Goal: Find specific page/section: Find specific page/section

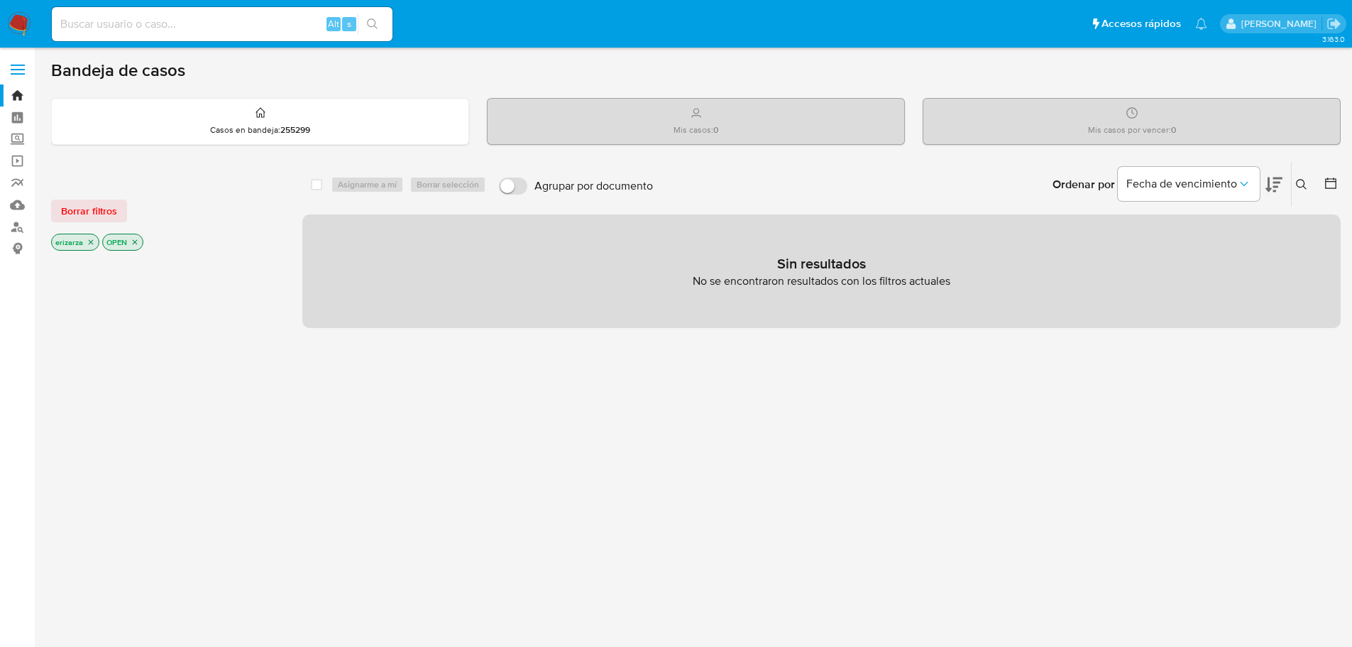
click at [229, 33] on input at bounding box center [222, 24] width 341 height 18
paste input "471393935"
type input "471393935"
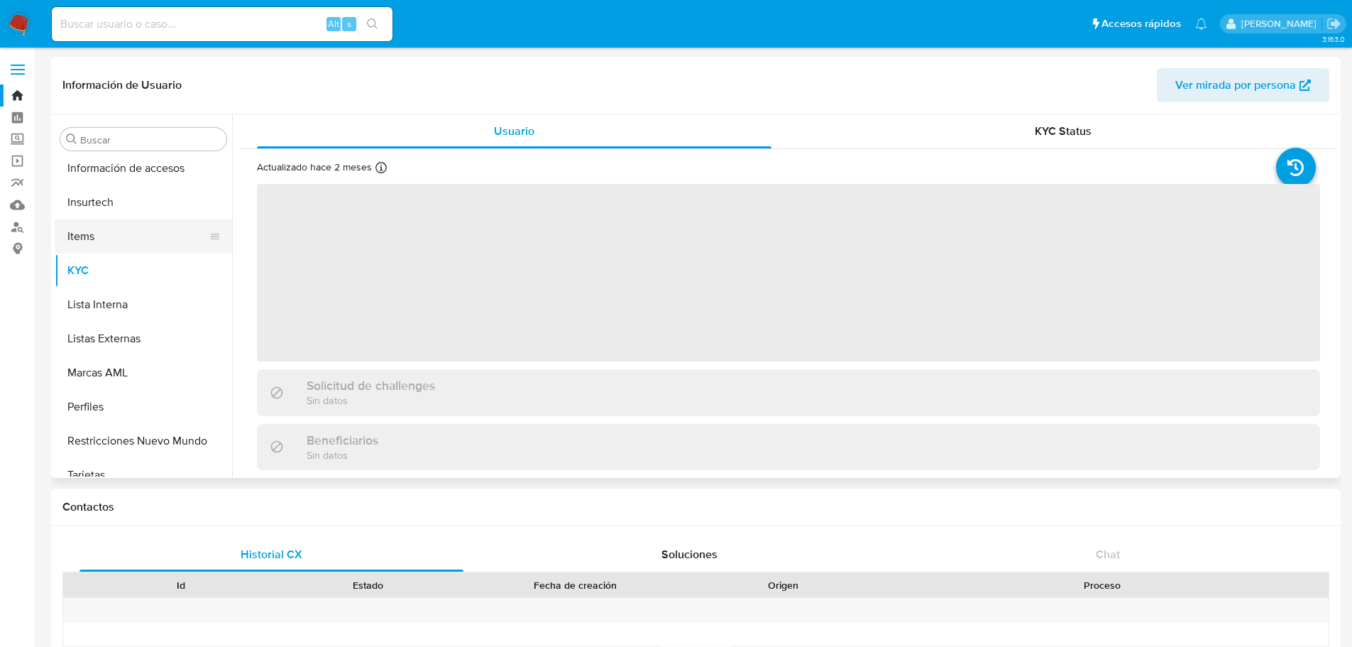
scroll to position [702, 0]
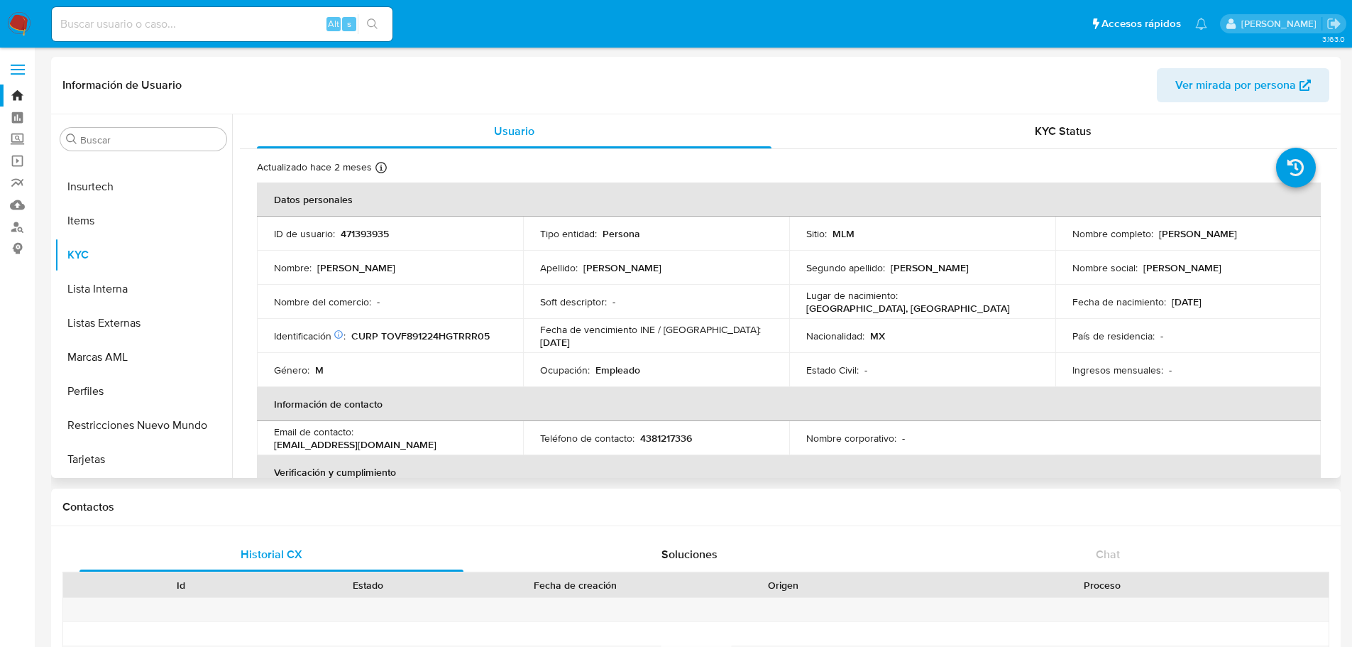
select select "10"
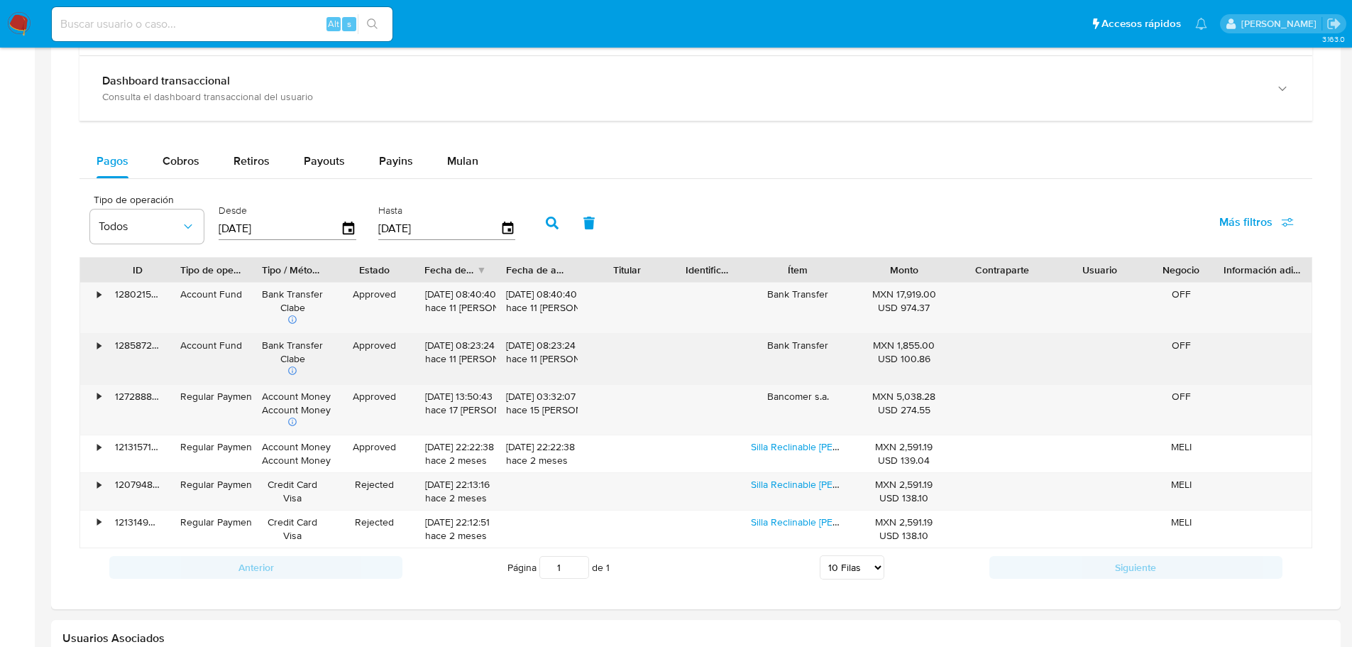
scroll to position [781, 0]
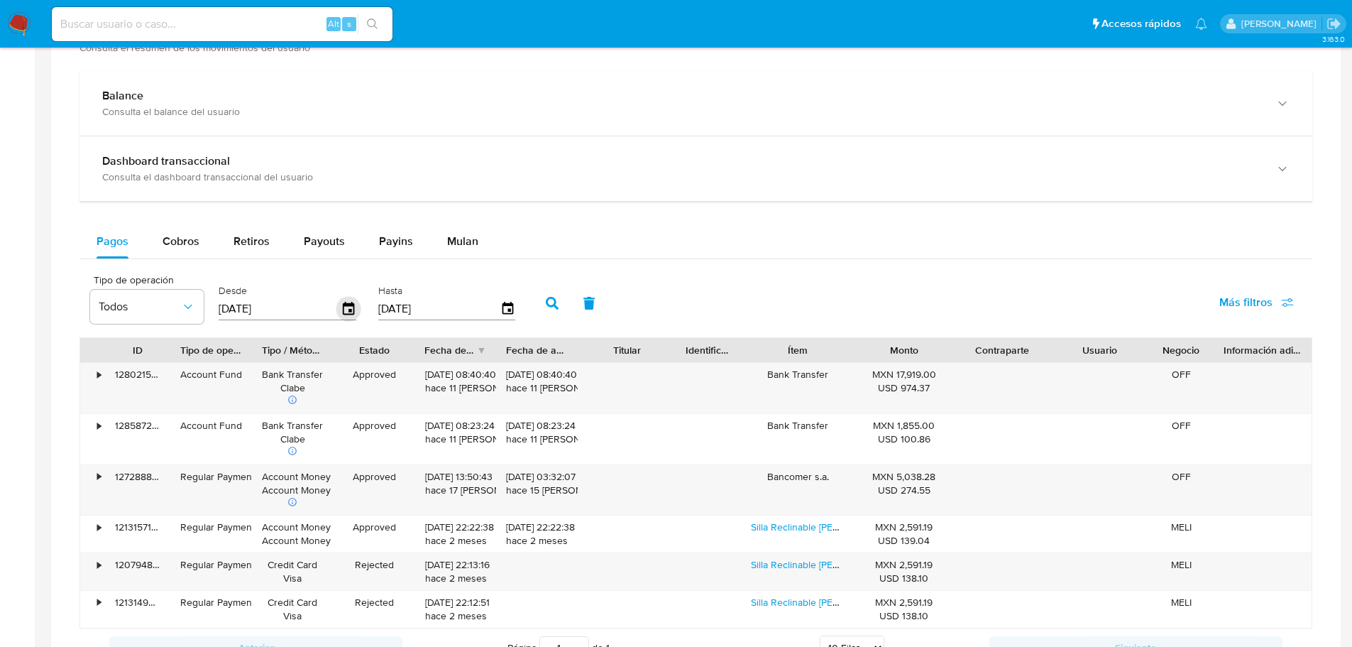
click at [354, 309] on icon "button" at bounding box center [348, 309] width 25 height 25
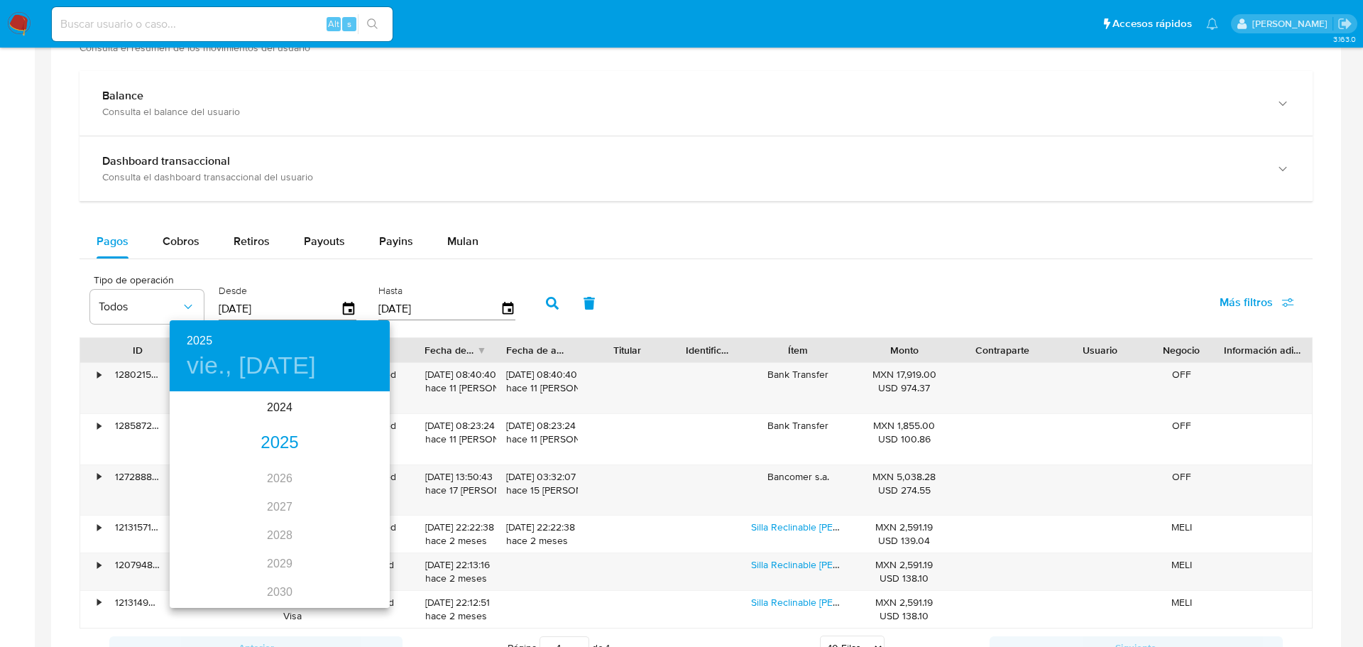
click at [282, 445] on div "2025" at bounding box center [280, 443] width 220 height 28
click at [336, 529] on div "sep." at bounding box center [353, 526] width 73 height 53
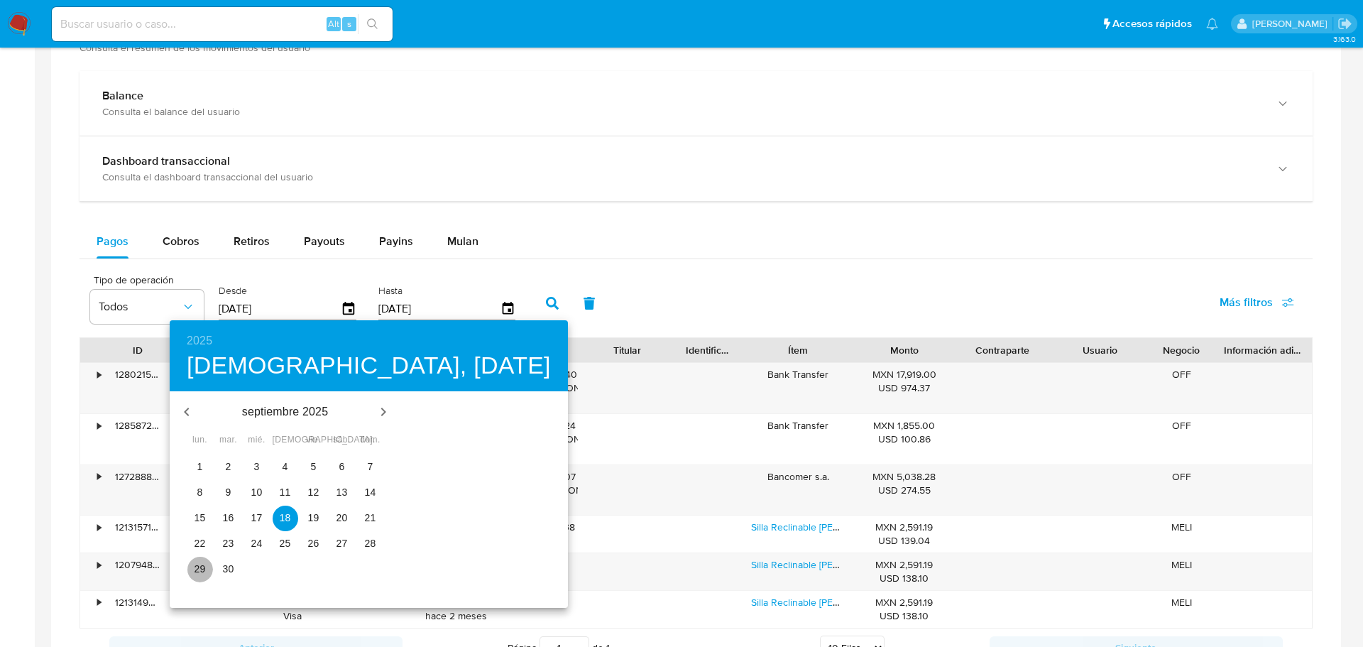
click at [194, 574] on p "29" at bounding box center [199, 568] width 11 height 14
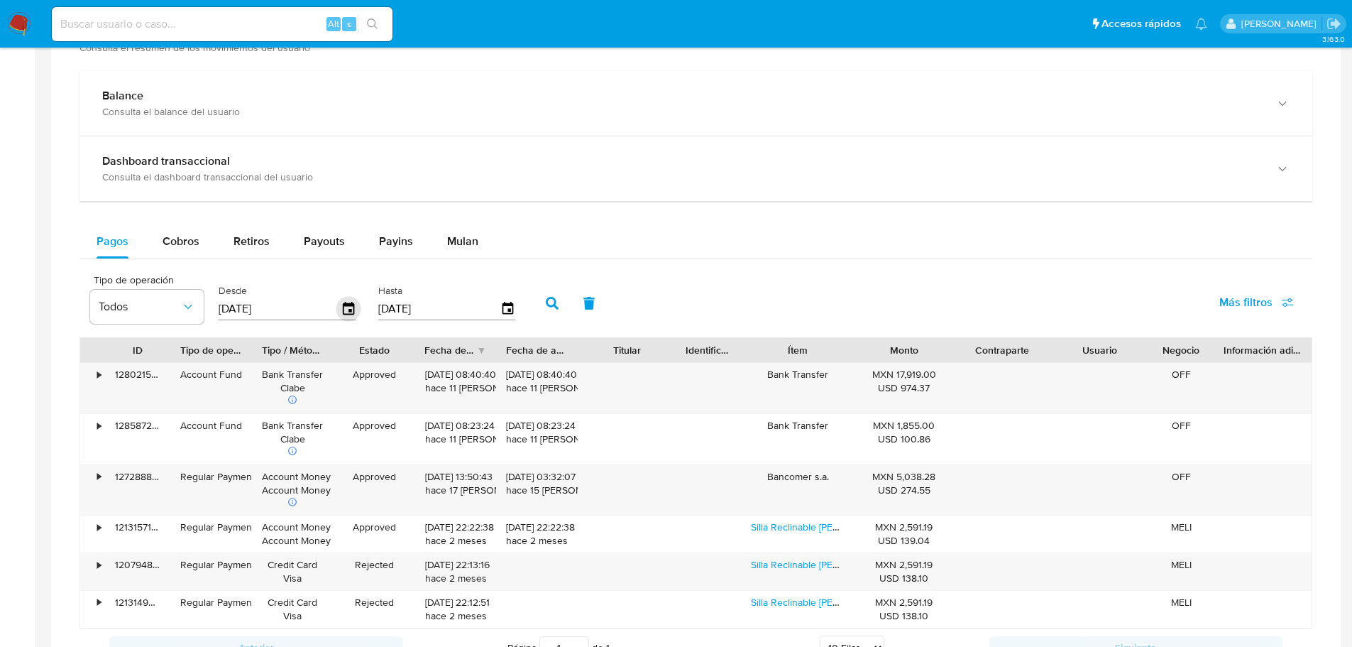
click at [350, 310] on icon "button" at bounding box center [348, 308] width 11 height 13
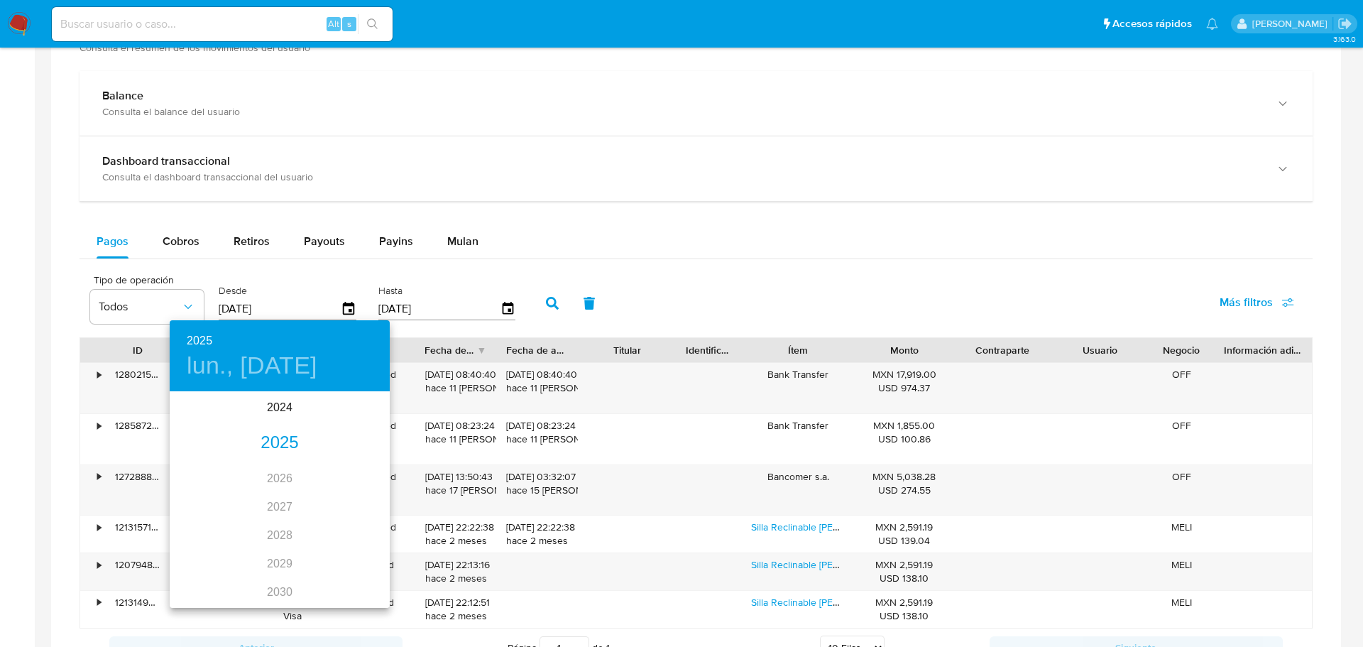
click at [268, 448] on div "2025" at bounding box center [280, 443] width 220 height 28
click at [334, 531] on div "sep." at bounding box center [353, 526] width 73 height 53
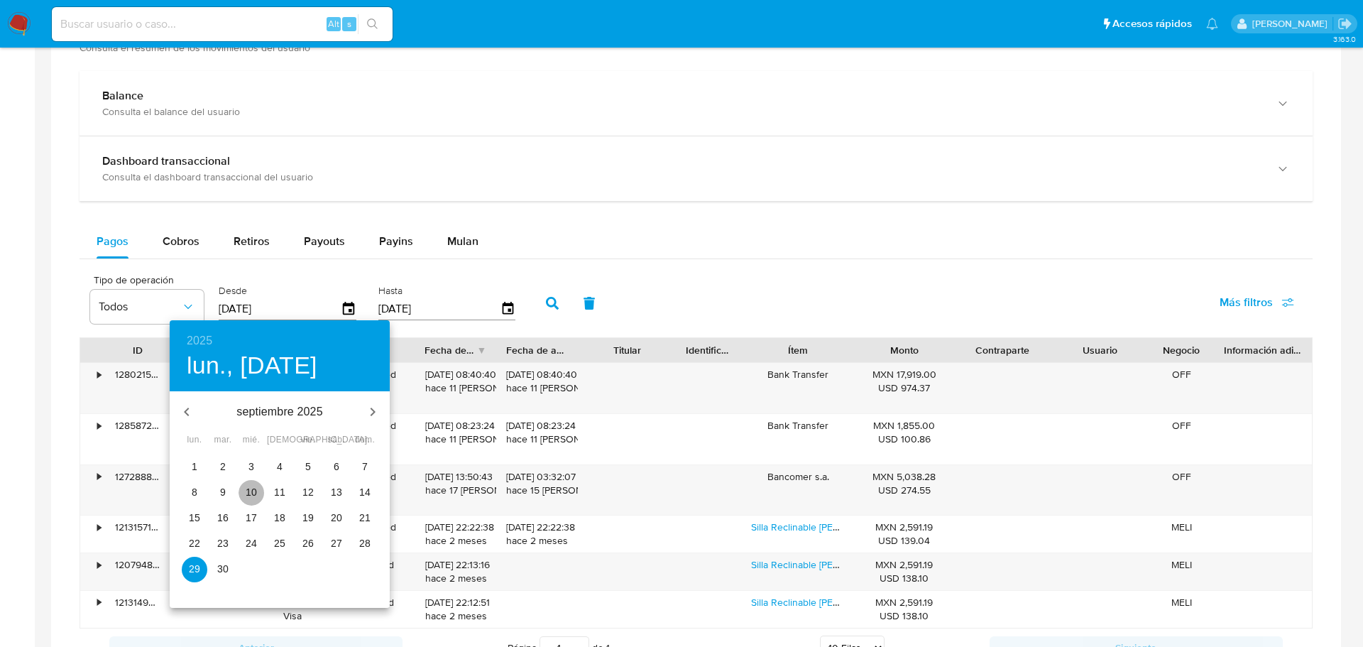
click at [243, 498] on span "10" at bounding box center [251, 492] width 26 height 14
type input "10/09/2025"
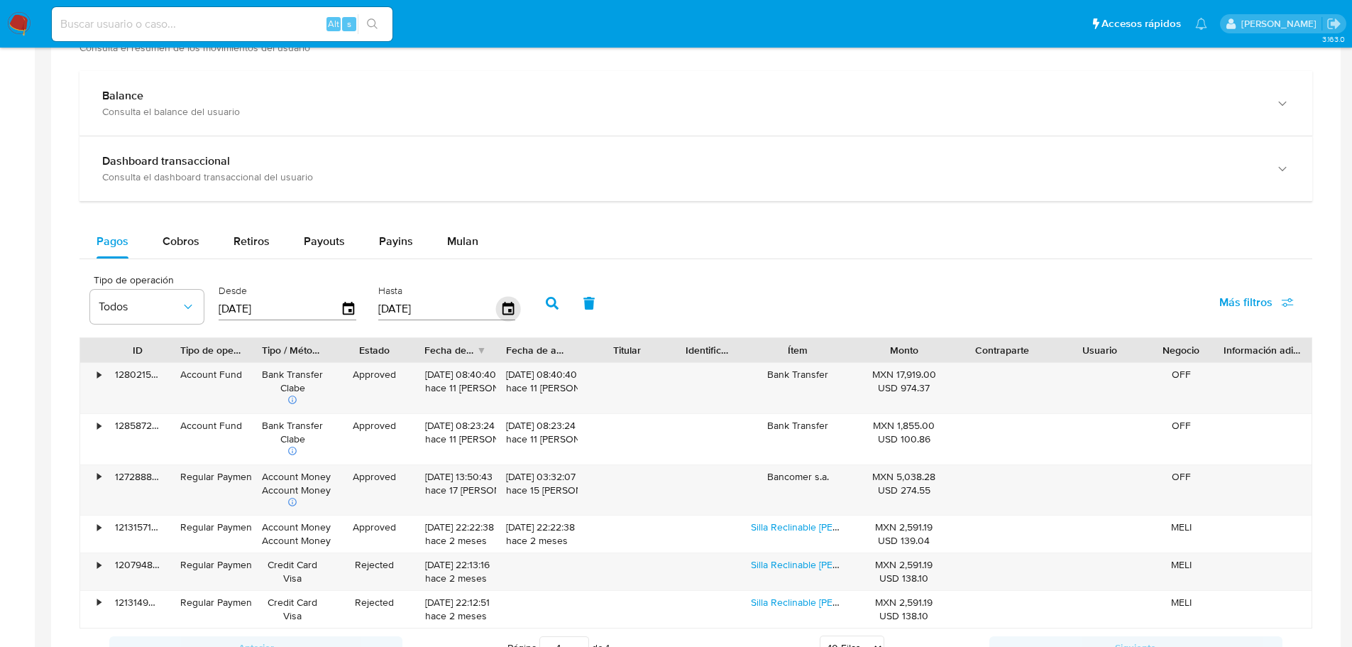
click at [510, 307] on icon "button" at bounding box center [507, 309] width 25 height 25
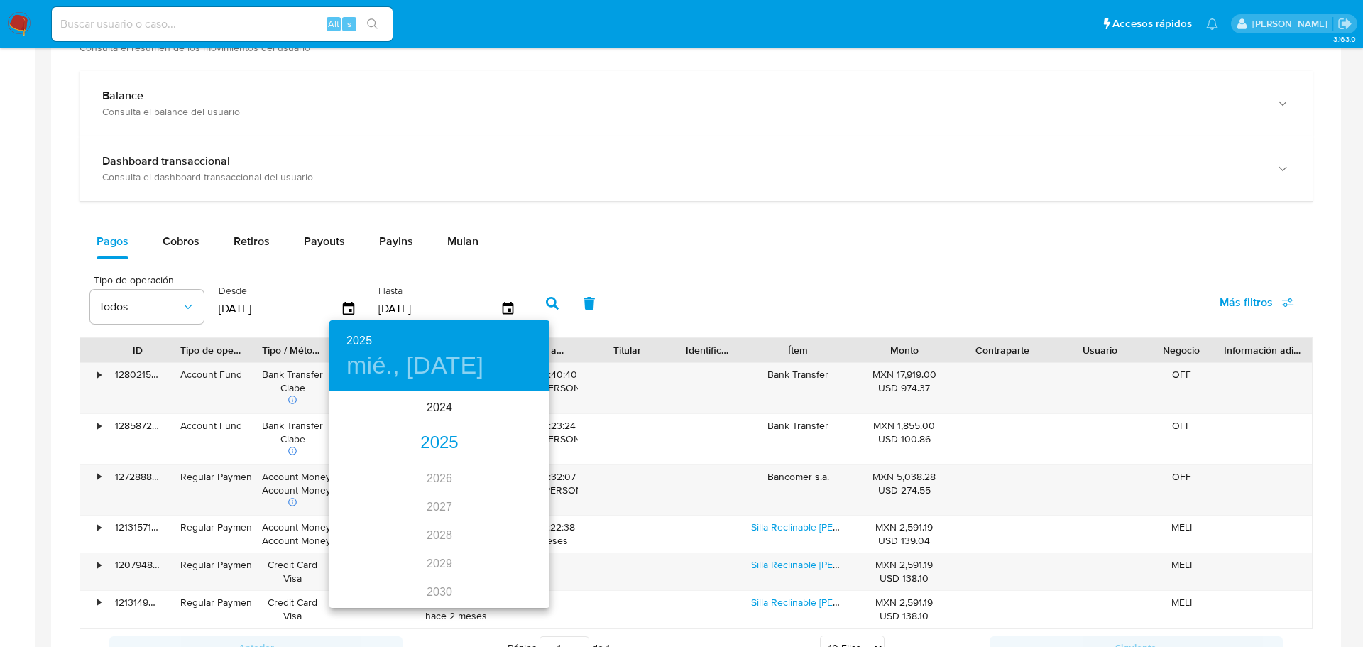
click at [432, 439] on div "2025" at bounding box center [439, 443] width 220 height 28
click at [509, 534] on div "sep." at bounding box center [512, 526] width 73 height 53
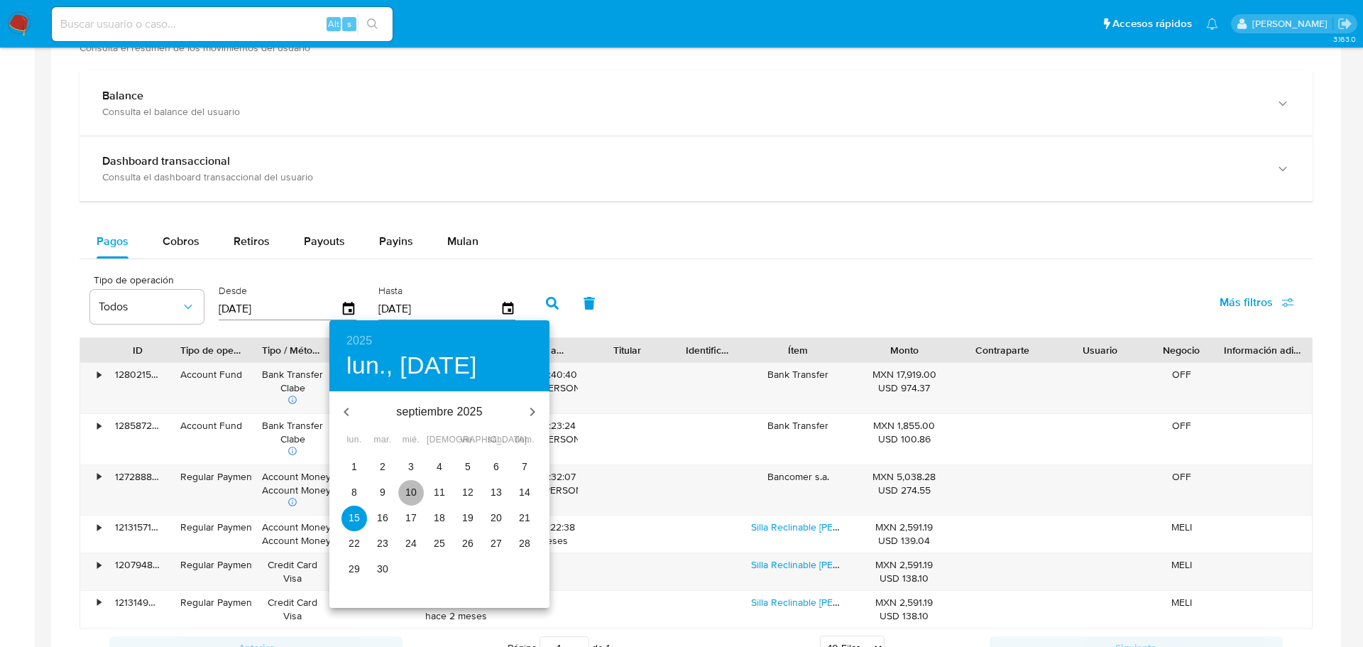
click at [412, 500] on button "10" at bounding box center [411, 493] width 26 height 26
type input "10/09/2025"
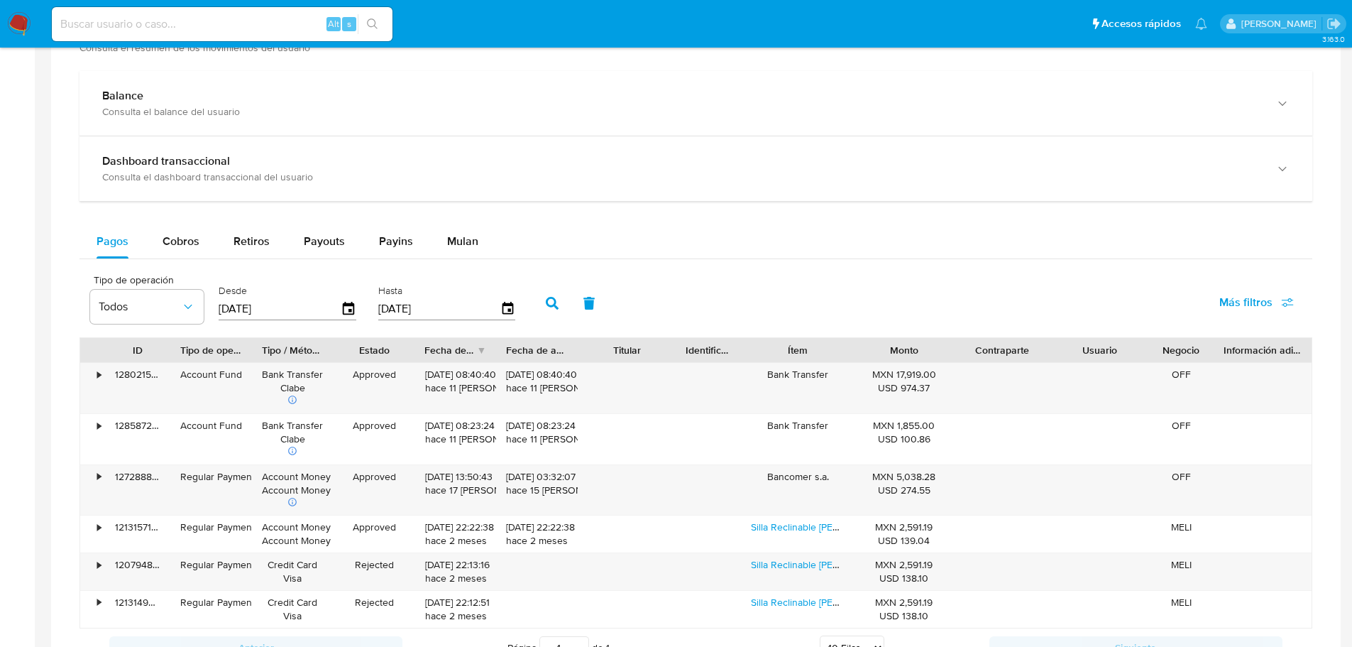
click at [555, 315] on button "button" at bounding box center [552, 303] width 37 height 34
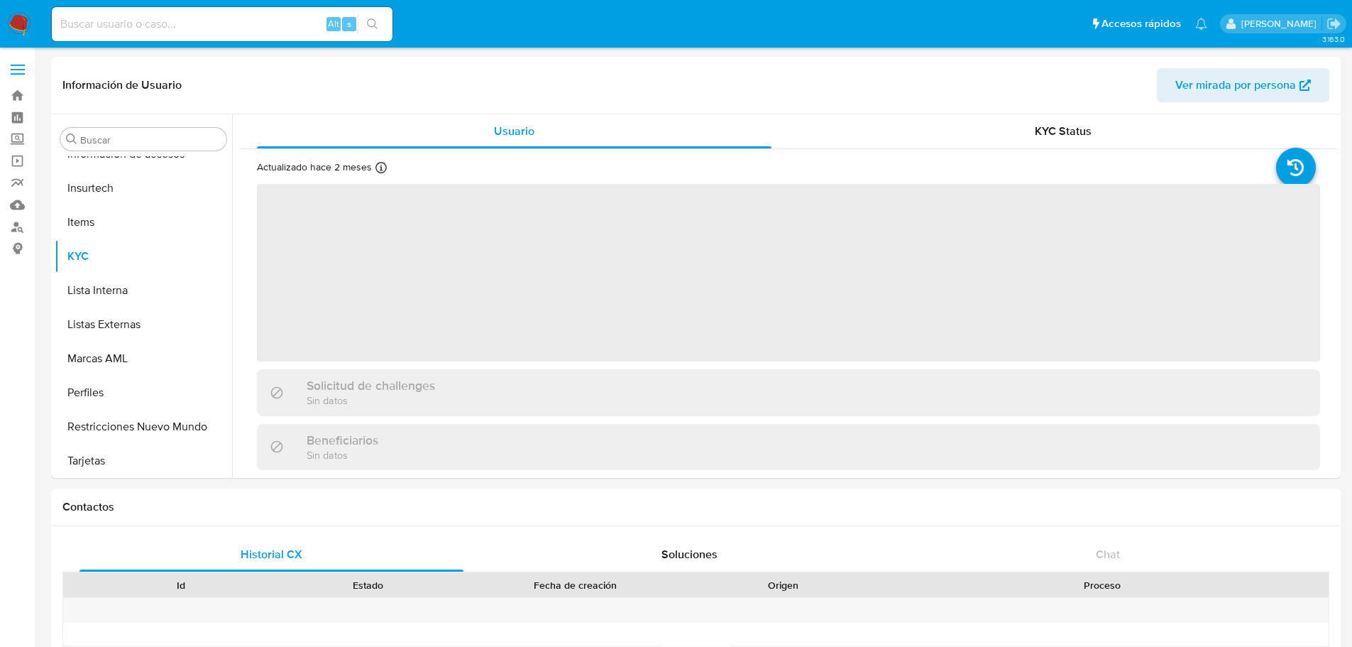
scroll to position [702, 0]
select select "10"
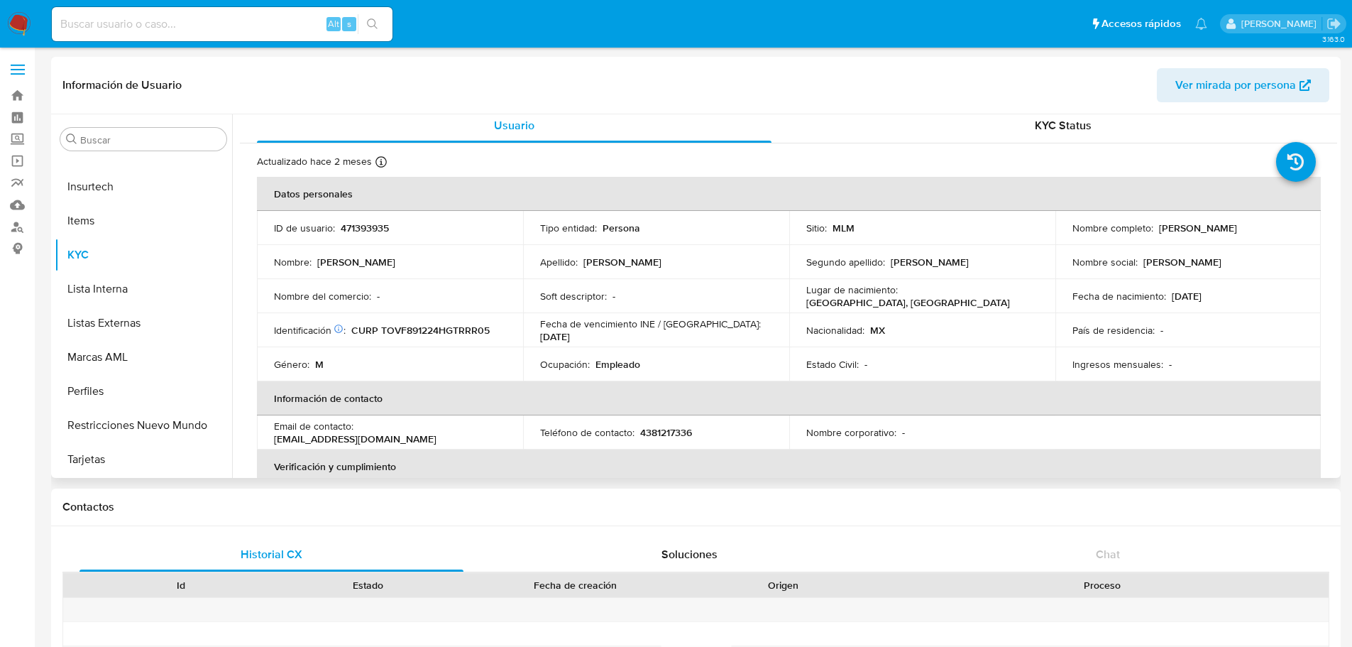
scroll to position [0, 0]
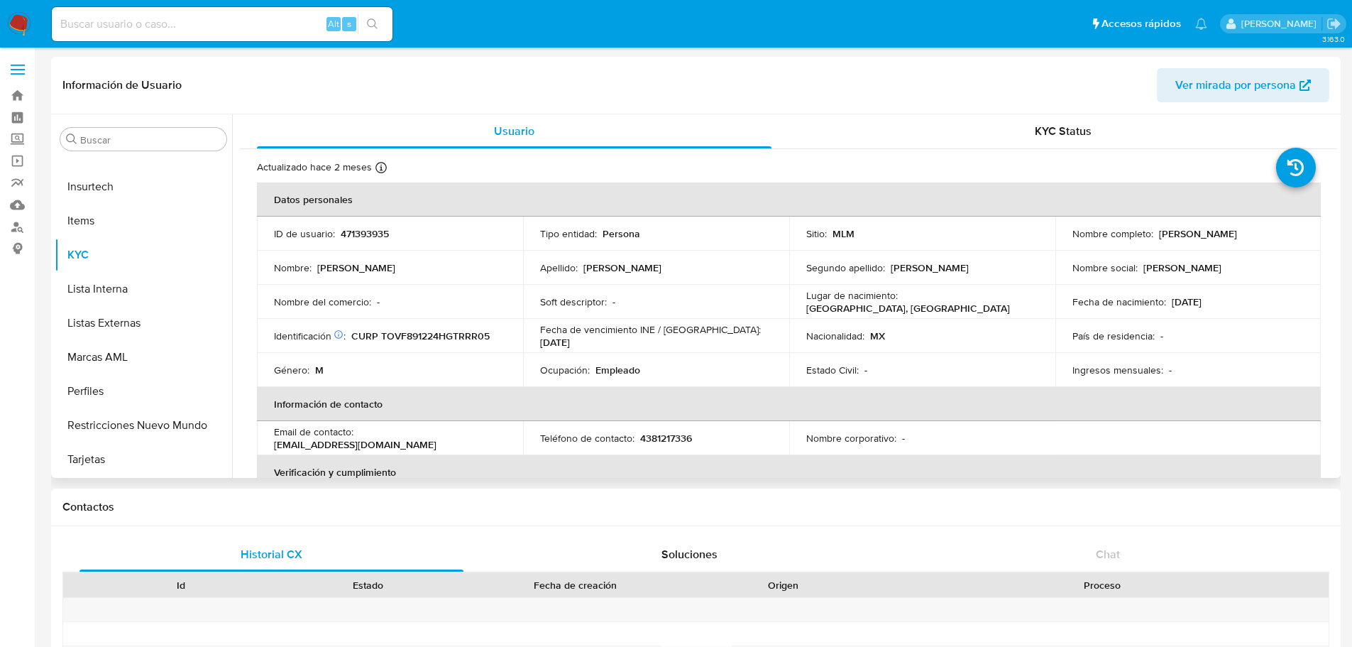
click at [380, 229] on p "471393935" at bounding box center [365, 233] width 48 height 13
copy p "471393935"
